Goal: Task Accomplishment & Management: Manage account settings

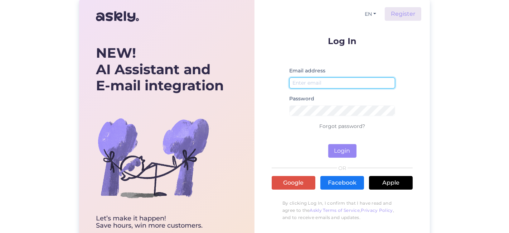
click at [323, 82] on input "email" at bounding box center [342, 82] width 106 height 11
click at [287, 47] on form "Log In Email address Password Forgot password? Login" at bounding box center [342, 97] width 141 height 121
click at [315, 81] on input "email" at bounding box center [342, 82] width 106 height 11
type input "[EMAIL_ADDRESS][DOMAIN_NAME]"
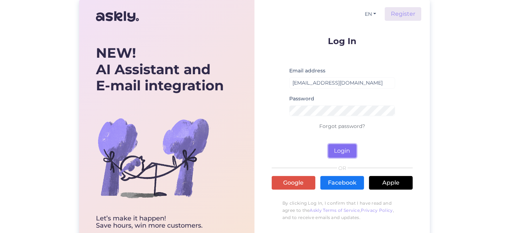
click at [342, 152] on button "Login" at bounding box center [343, 151] width 28 height 14
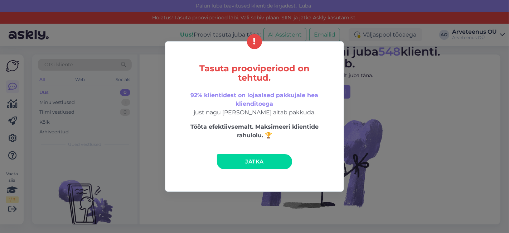
click at [257, 159] on span "Jätka" at bounding box center [255, 161] width 18 height 7
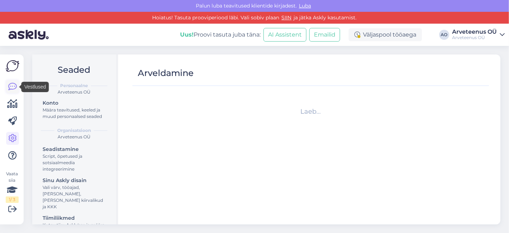
click at [14, 87] on icon at bounding box center [12, 86] width 9 height 9
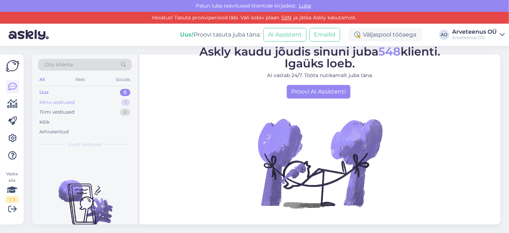
click at [73, 102] on div "Minu vestlused" at bounding box center [56, 102] width 35 height 7
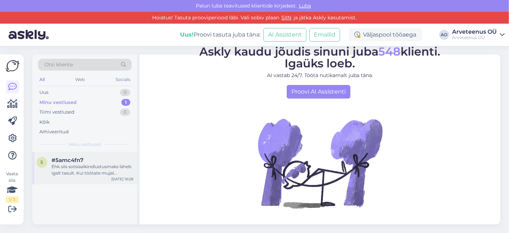
click at [91, 172] on div "Ehk siis sotsiaalkindlustusmaks läheb igalt tasult. Kui töötate mujal täiskohag…" at bounding box center [93, 169] width 82 height 13
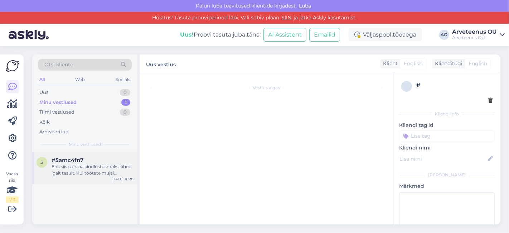
scroll to position [155, 0]
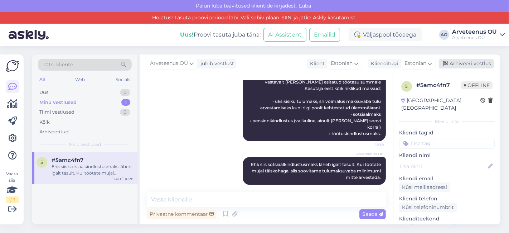
click at [473, 64] on div "Arhiveeri vestlus" at bounding box center [466, 64] width 55 height 10
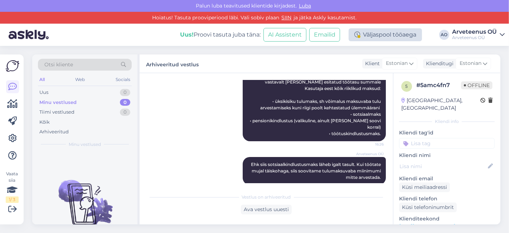
click at [404, 38] on div "Väljaspool tööaega" at bounding box center [385, 34] width 73 height 13
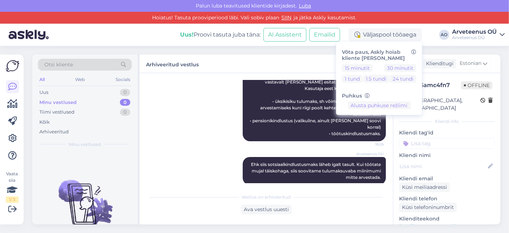
click at [103, 35] on div "Uus! Proovi tasuta [PERSON_NAME]: AI Assistent Emailid Väljaspool tööaega Võta …" at bounding box center [254, 35] width 509 height 22
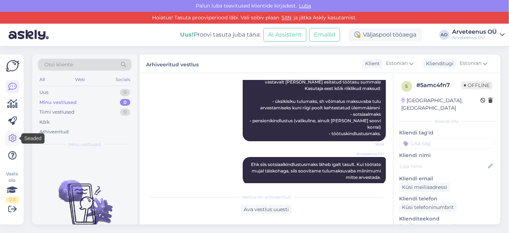
click at [12, 134] on icon at bounding box center [12, 138] width 9 height 9
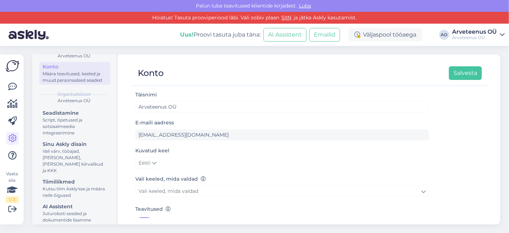
scroll to position [37, 0]
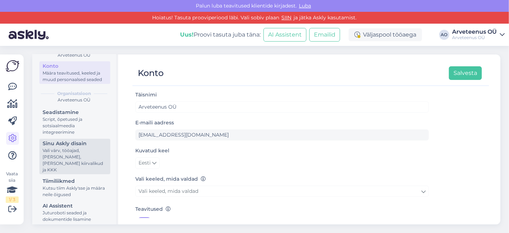
click at [90, 157] on div "Vali värv, tööajad, [PERSON_NAME], [PERSON_NAME] kiirvalikud ja KKK" at bounding box center [75, 160] width 64 height 26
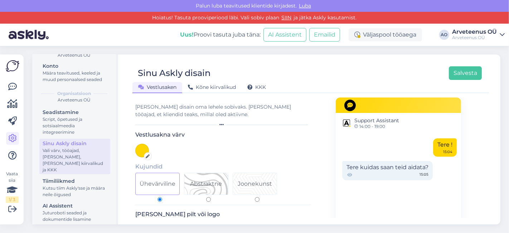
click at [133, 35] on div "Uus! Proovi tasuta [PERSON_NAME]: AI Assistent Emailid Väljaspool tööaega AO Ar…" at bounding box center [254, 35] width 509 height 22
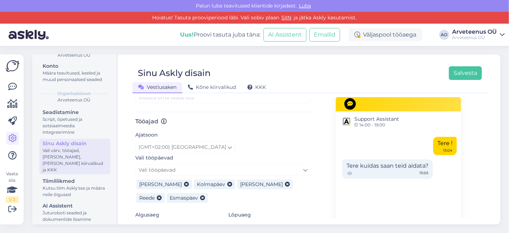
scroll to position [431, 0]
